Goal: Task Accomplishment & Management: Use online tool/utility

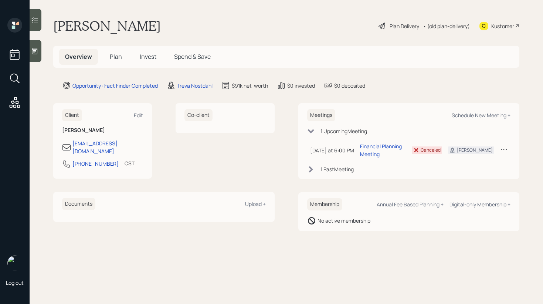
click at [459, 119] on div "Meetings Schedule New Meeting +" at bounding box center [408, 115] width 203 height 12
click at [462, 116] on div "Schedule New Meeting +" at bounding box center [480, 115] width 59 height 7
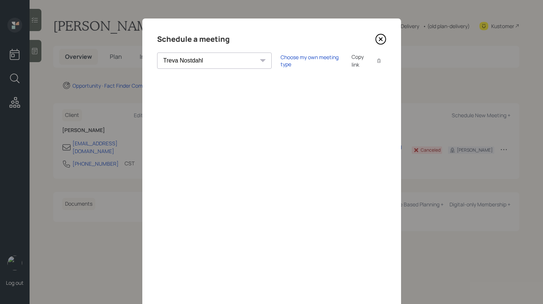
click at [209, 62] on select "[PERSON_NAME] [PERSON_NAME] [PERSON_NAME] [PERSON_NAME] [PERSON_NAME] [PERSON_N…" at bounding box center [214, 60] width 114 height 16
select select "round-[PERSON_NAME]"
click at [157, 52] on select "[PERSON_NAME] [PERSON_NAME] [PERSON_NAME] [PERSON_NAME] [PERSON_NAME] [PERSON_N…" at bounding box center [214, 60] width 114 height 16
click at [351, 61] on div "Copy link" at bounding box center [359, 61] width 17 height 16
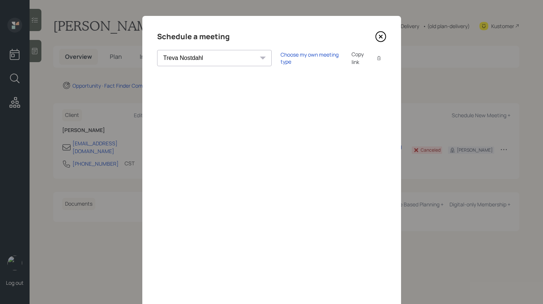
scroll to position [29, 0]
